Goal: Navigation & Orientation: Find specific page/section

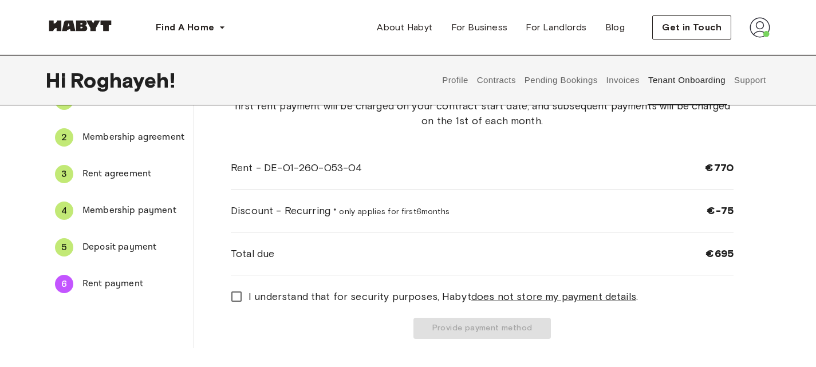
scroll to position [41, 0]
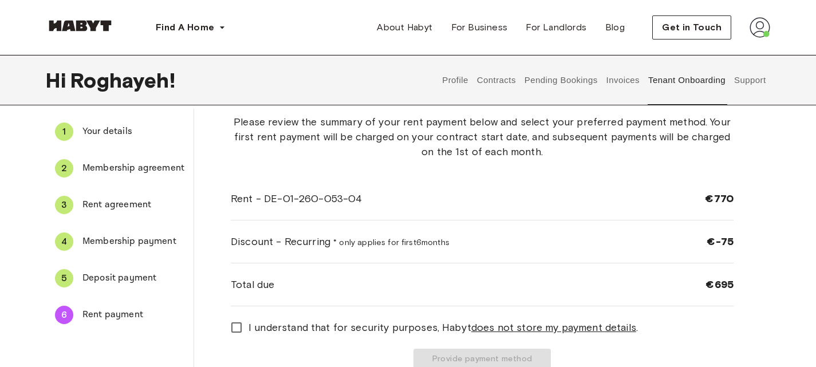
click at [461, 74] on button "Profile" at bounding box center [455, 80] width 29 height 50
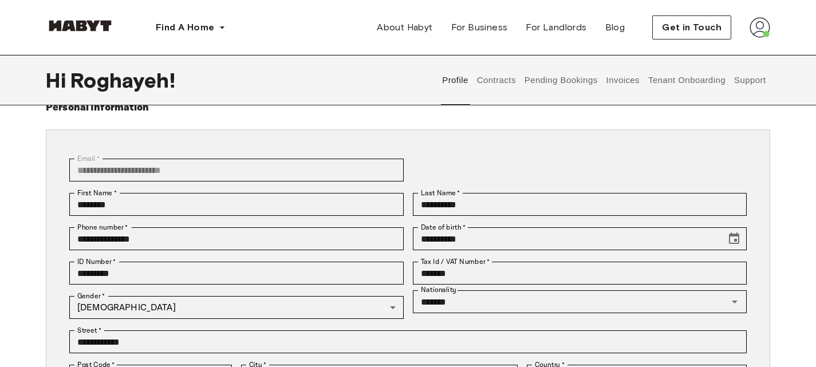
click at [497, 78] on button "Contracts" at bounding box center [496, 80] width 42 height 50
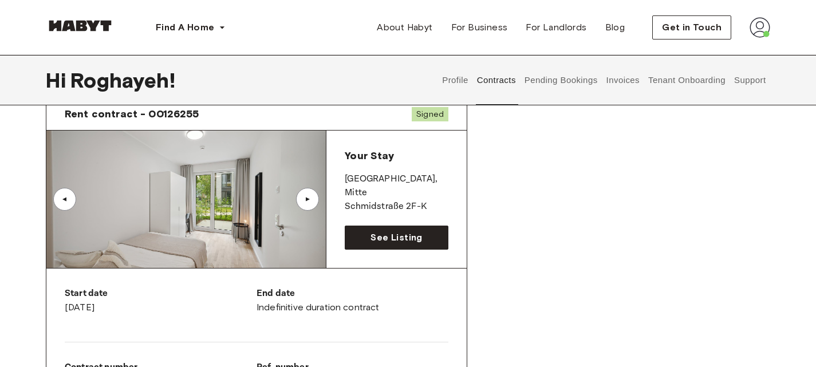
scroll to position [41, 0]
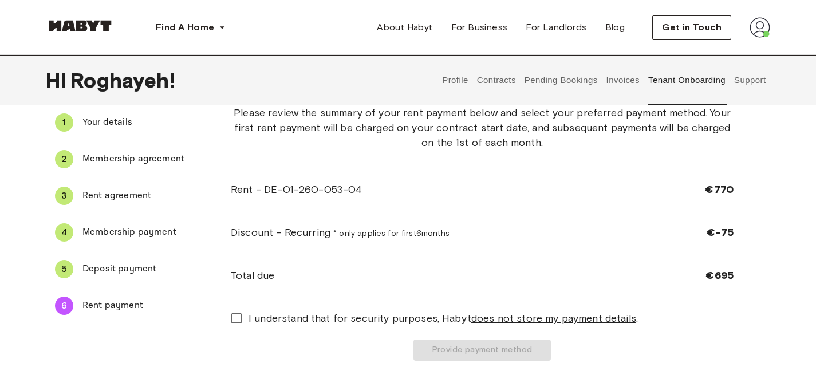
click at [460, 80] on button "Profile" at bounding box center [455, 80] width 29 height 50
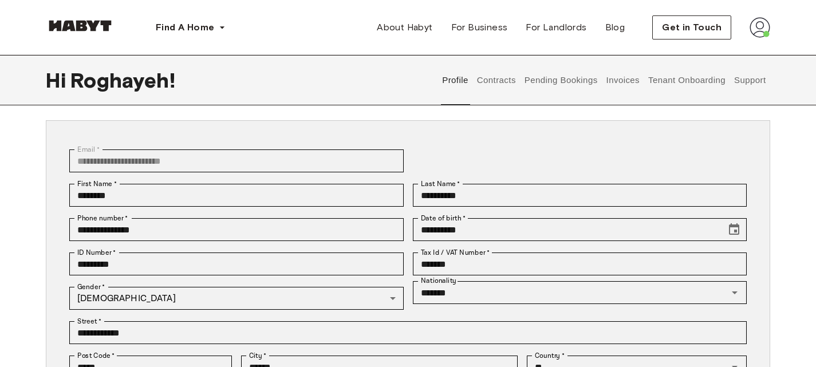
scroll to position [50, 0]
click at [487, 80] on button "Contracts" at bounding box center [496, 80] width 42 height 50
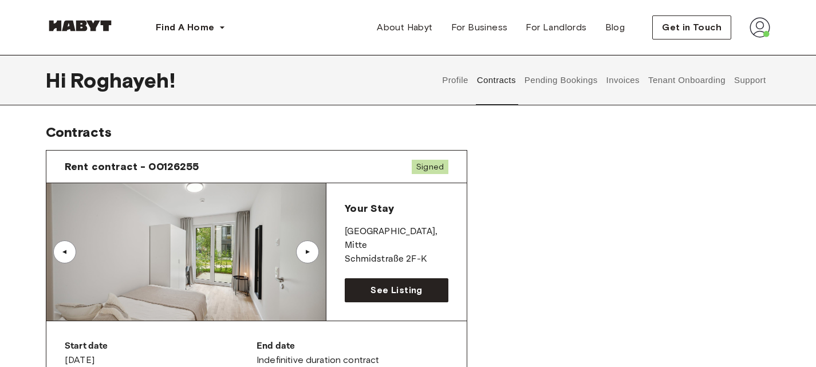
click at [541, 81] on button "Pending Bookings" at bounding box center [561, 80] width 76 height 50
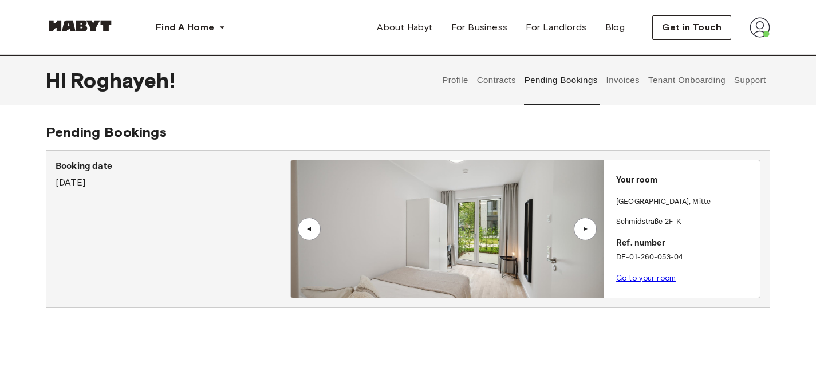
click at [628, 80] on button "Invoices" at bounding box center [623, 80] width 36 height 50
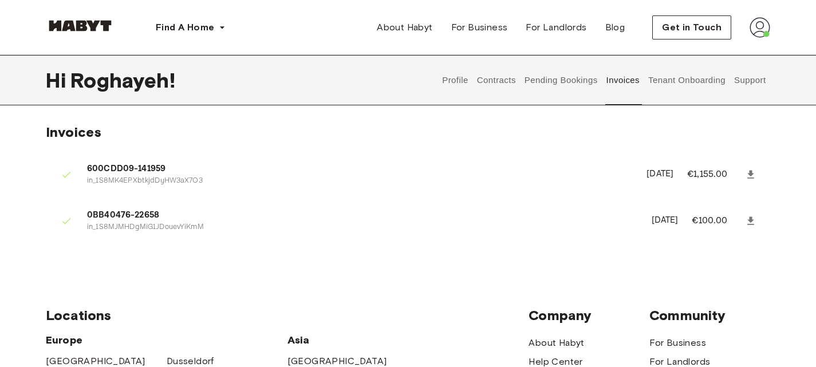
click at [696, 78] on button "Tenant Onboarding" at bounding box center [687, 80] width 80 height 50
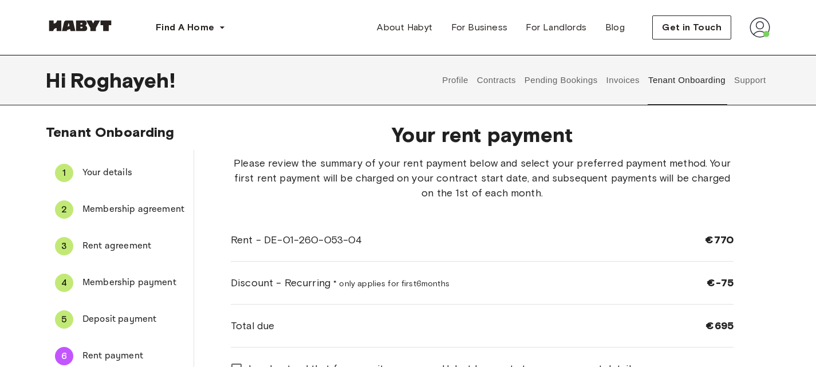
click at [747, 79] on button "Support" at bounding box center [750, 80] width 35 height 50
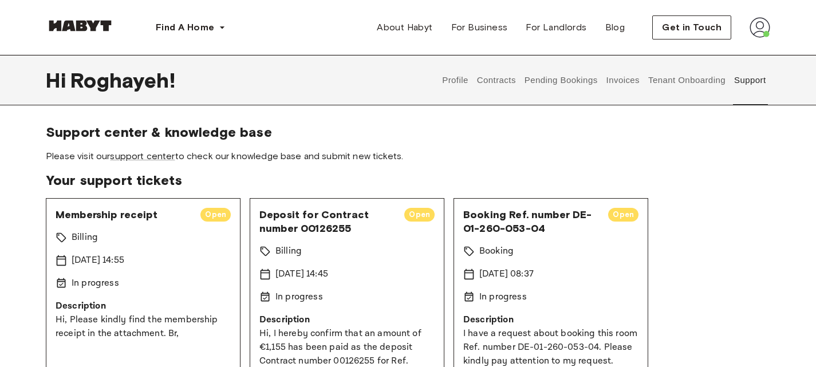
click at [451, 78] on button "Profile" at bounding box center [455, 80] width 29 height 50
